Goal: Information Seeking & Learning: Learn about a topic

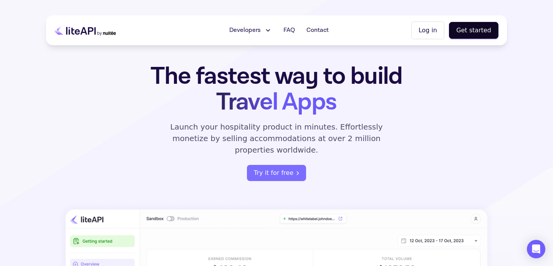
scroll to position [8, 0]
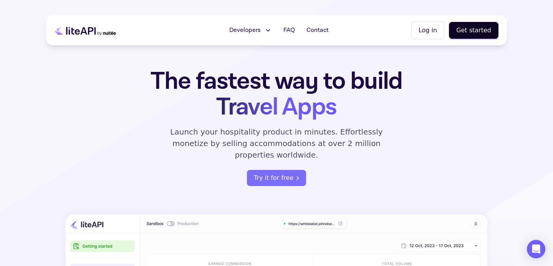
click at [270, 28] on icon at bounding box center [268, 31] width 8 height 8
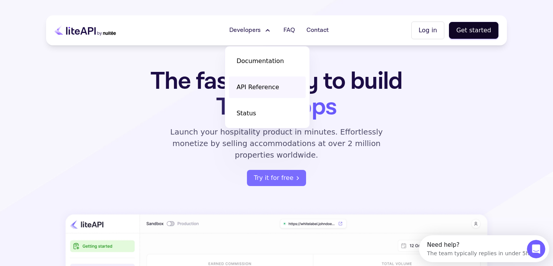
scroll to position [0, 0]
click at [255, 91] on span "API Reference" at bounding box center [258, 87] width 43 height 9
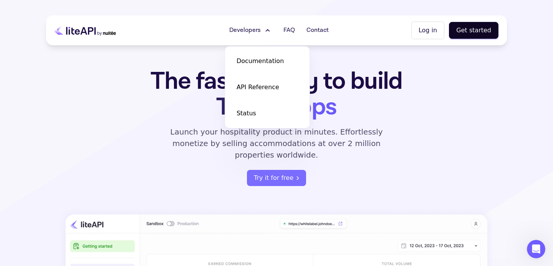
click at [377, 108] on h1 "The fastest way to build Travel Apps" at bounding box center [276, 93] width 300 height 51
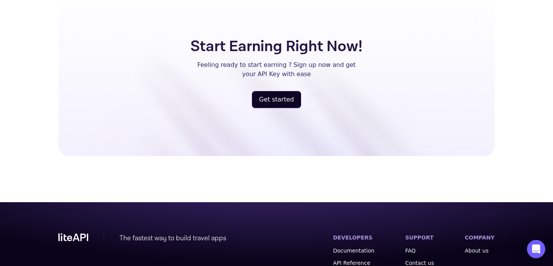
scroll to position [2053, 0]
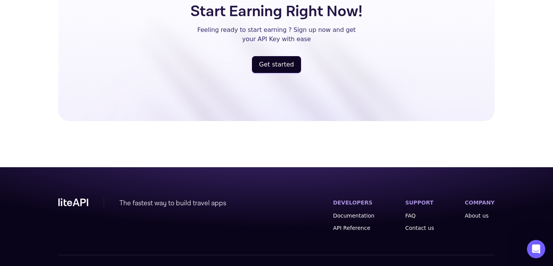
click at [482, 265] on span "Powered by Nuitée" at bounding box center [469, 271] width 51 height 8
copy span "Powered by Nuitée"
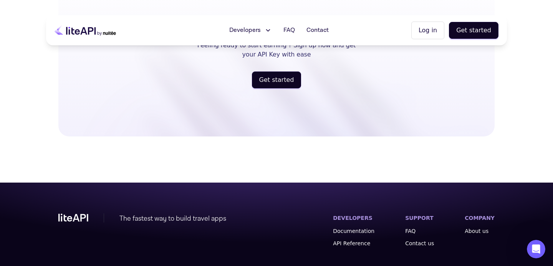
scroll to position [2038, 0]
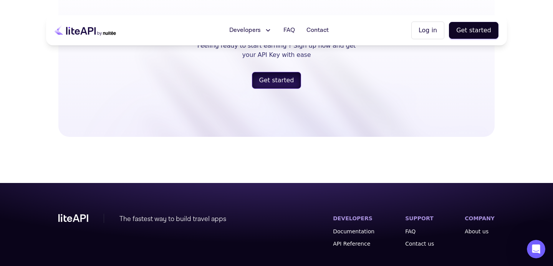
click at [284, 72] on button "Get started" at bounding box center [277, 80] width 50 height 17
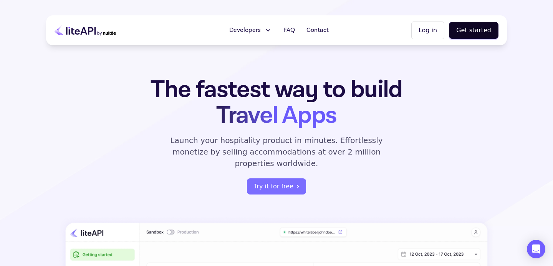
click at [268, 30] on icon at bounding box center [268, 31] width 3 height 2
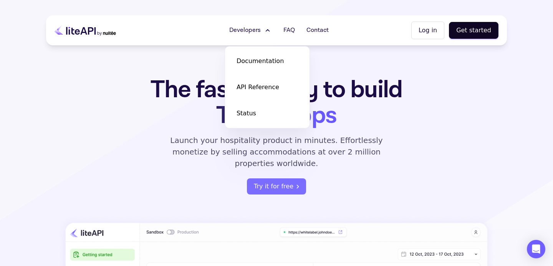
click at [194, 164] on div "The fastest way to build Travel Apps Launch your hospitality product in minutes…" at bounding box center [276, 136] width 300 height 118
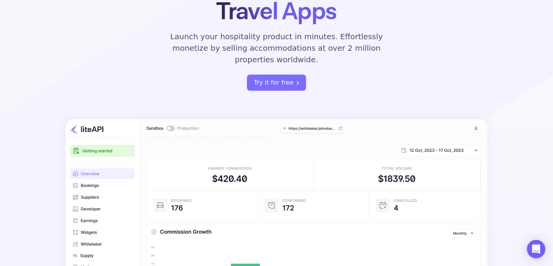
scroll to position [105, 0]
